Goal: Find specific page/section: Find specific page/section

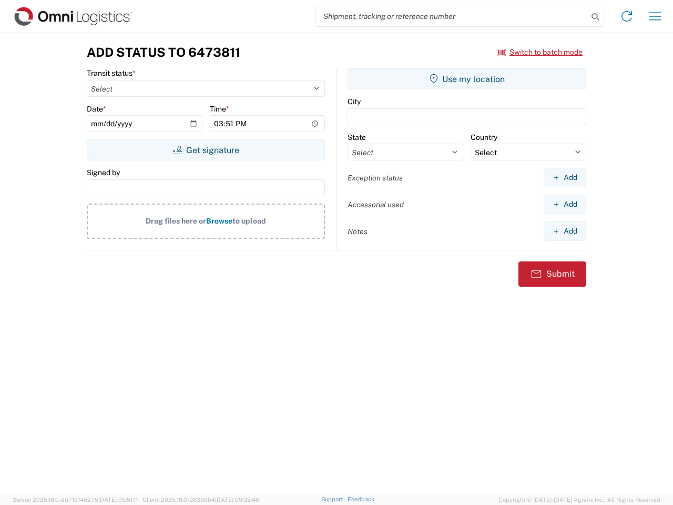
click at [451, 16] on input "search" at bounding box center [451, 16] width 272 height 20
click at [595, 17] on icon at bounding box center [595, 16] width 15 height 15
click at [626, 16] on icon at bounding box center [626, 16] width 17 height 17
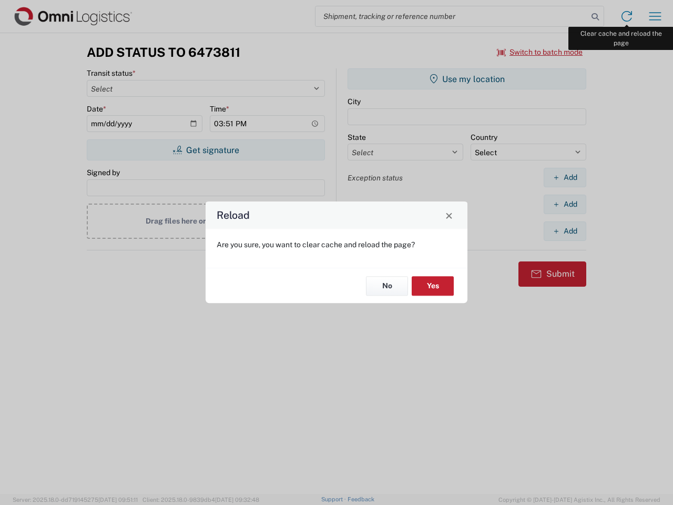
click at [655, 16] on div "Reload Are you sure, you want to clear cache and reload the page? No Yes" at bounding box center [336, 252] width 673 height 505
click at [540, 52] on div "Reload Are you sure, you want to clear cache and reload the page? No Yes" at bounding box center [336, 252] width 673 height 505
click at [206, 150] on div "Reload Are you sure, you want to clear cache and reload the page? No Yes" at bounding box center [336, 252] width 673 height 505
click at [467, 79] on div "Reload Are you sure, you want to clear cache and reload the page? No Yes" at bounding box center [336, 252] width 673 height 505
click at [564, 177] on div "Reload Are you sure, you want to clear cache and reload the page? No Yes" at bounding box center [336, 252] width 673 height 505
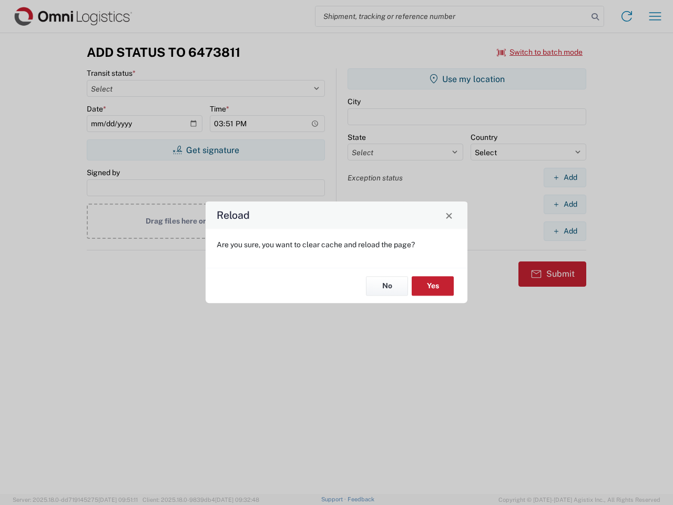
click at [564, 204] on div "Reload Are you sure, you want to clear cache and reload the page? No Yes" at bounding box center [336, 252] width 673 height 505
click at [564, 231] on div "Reload Are you sure, you want to clear cache and reload the page? No Yes" at bounding box center [336, 252] width 673 height 505
